Goal: Information Seeking & Learning: Learn about a topic

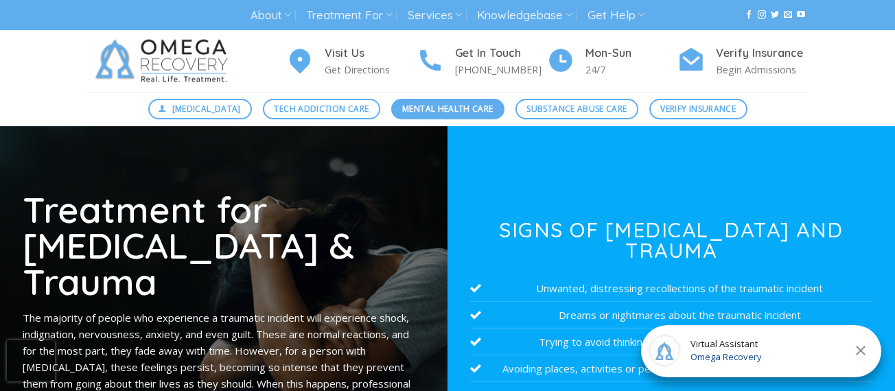
click at [471, 112] on span "Mental Health Care" at bounding box center [447, 108] width 91 height 13
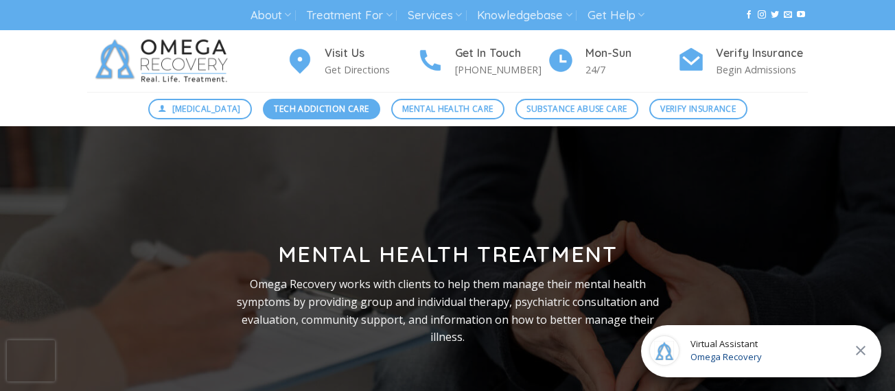
click at [331, 103] on span "Tech Addiction Care" at bounding box center [321, 108] width 95 height 13
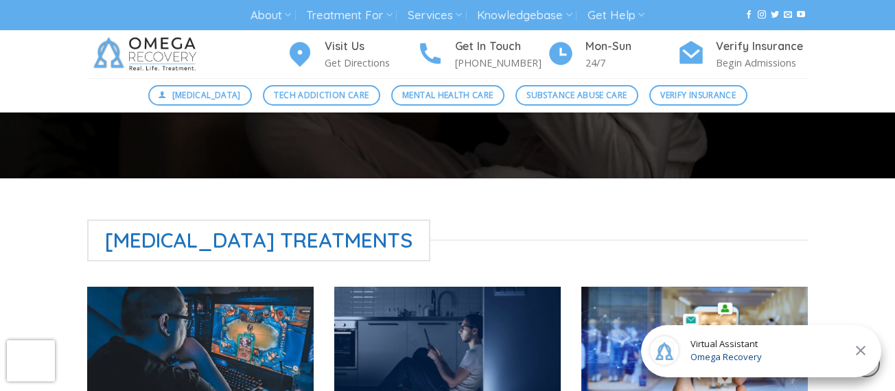
scroll to position [255, 0]
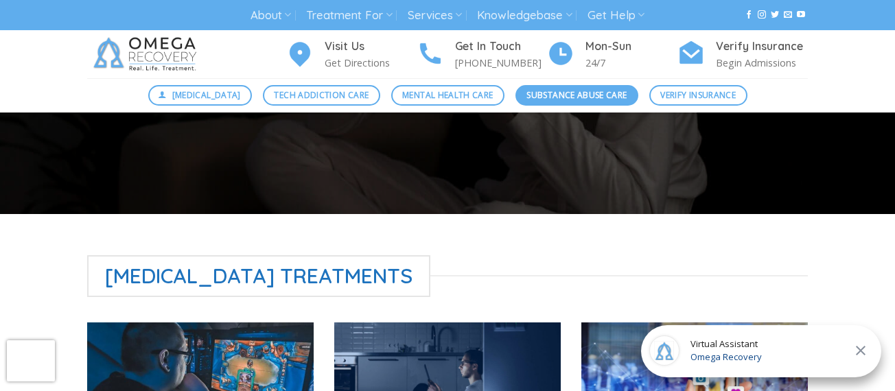
click at [576, 95] on span "Substance Abuse Care" at bounding box center [576, 95] width 100 height 13
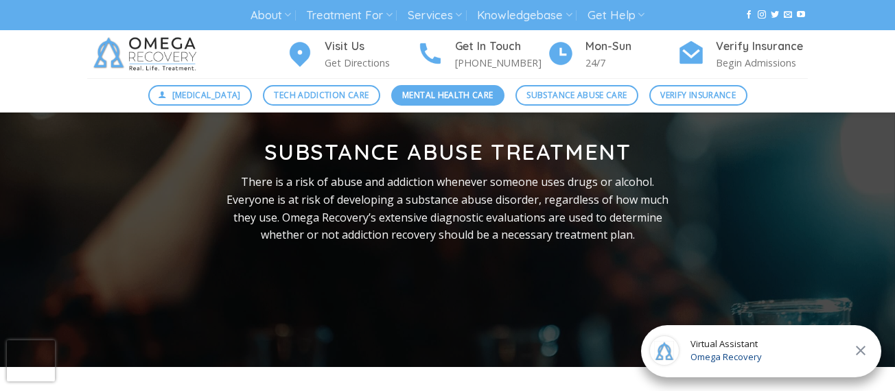
scroll to position [62, 0]
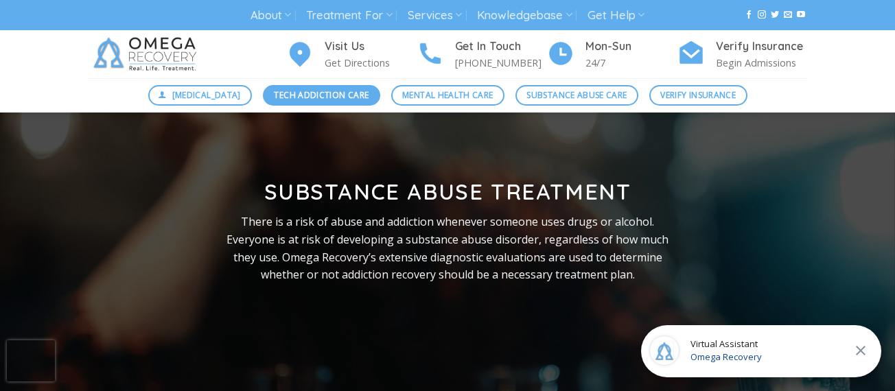
click at [320, 95] on span "Tech Addiction Care" at bounding box center [321, 95] width 95 height 13
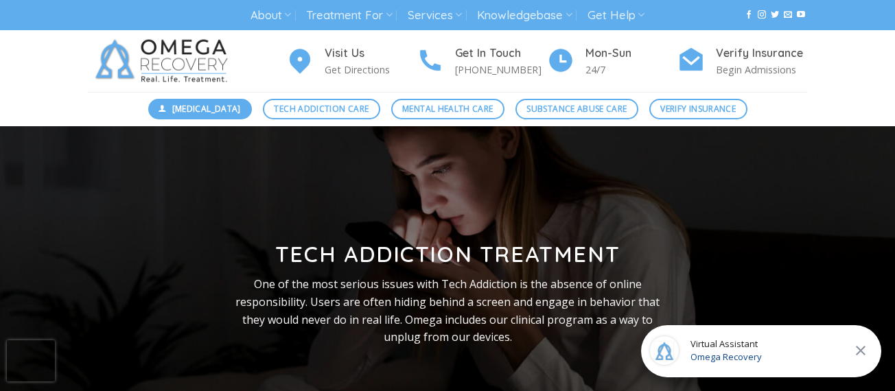
click at [196, 113] on span "[MEDICAL_DATA]" at bounding box center [206, 108] width 69 height 13
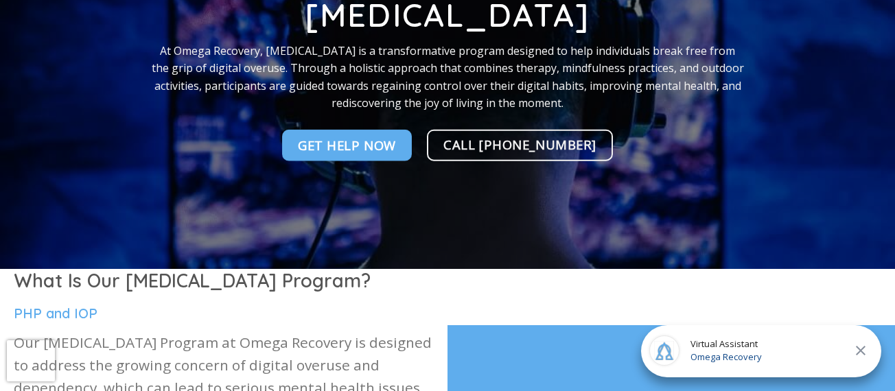
scroll to position [389, 0]
